Goal: Task Accomplishment & Management: Use online tool/utility

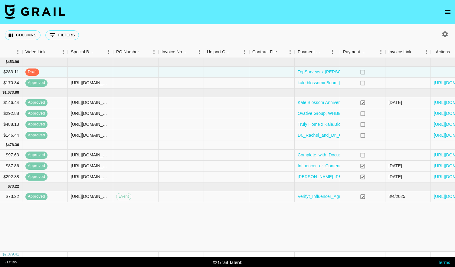
scroll to position [0, 549]
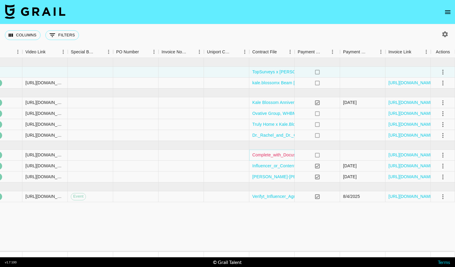
click at [286, 154] on link "Complete_with_Docusign_@maggieboynton_x_ByH.pdf" at bounding box center [306, 155] width 108 height 6
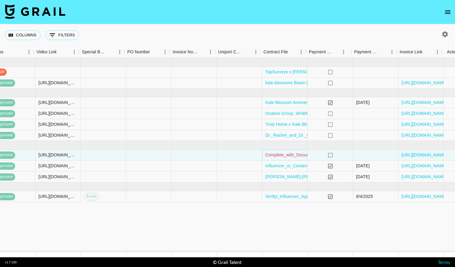
scroll to position [0, 539]
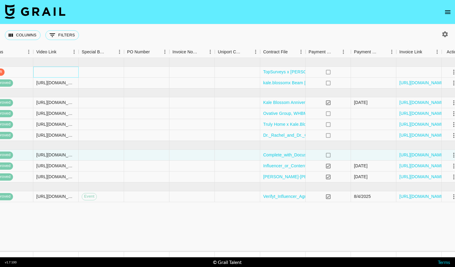
click at [47, 72] on div at bounding box center [55, 72] width 45 height 11
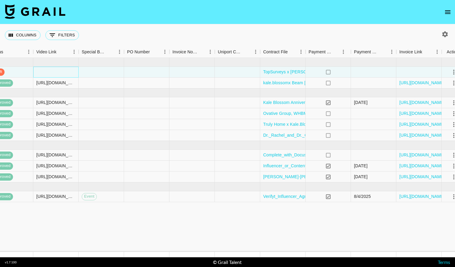
click at [47, 72] on div at bounding box center [55, 72] width 45 height 11
type input "[URL][DOMAIN_NAME]"
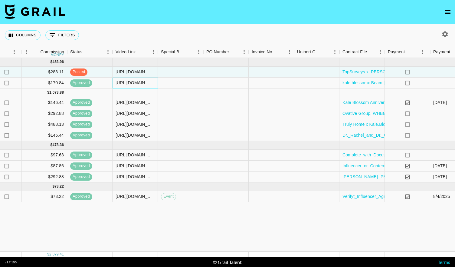
scroll to position [0, 549]
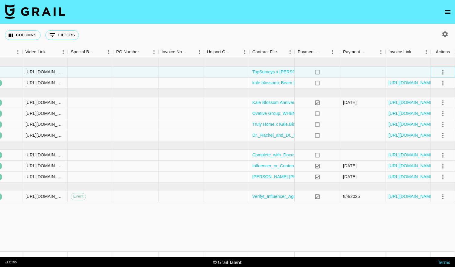
click at [439, 73] on icon "select merge strategy" at bounding box center [442, 71] width 7 height 7
click at [428, 130] on div "Approve" at bounding box center [430, 128] width 18 height 7
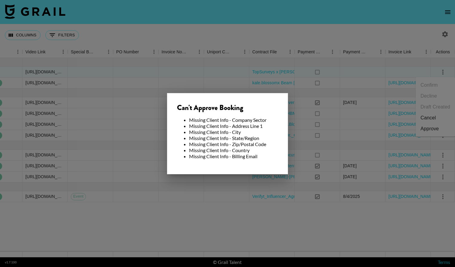
click at [233, 68] on div at bounding box center [227, 133] width 455 height 267
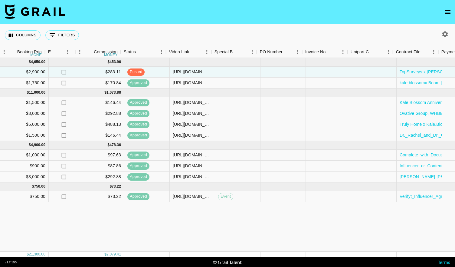
scroll to position [0, 407]
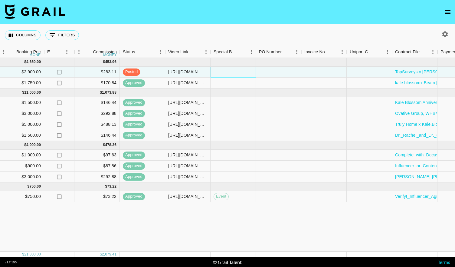
click at [243, 71] on div at bounding box center [233, 72] width 45 height 11
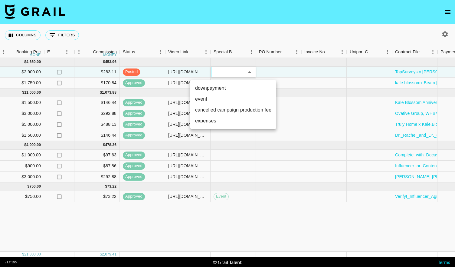
click at [210, 28] on div at bounding box center [227, 133] width 455 height 267
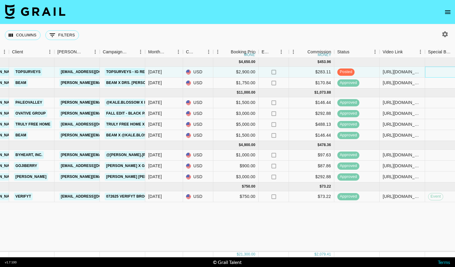
scroll to position [0, 192]
